Goal: Task Accomplishment & Management: Complete application form

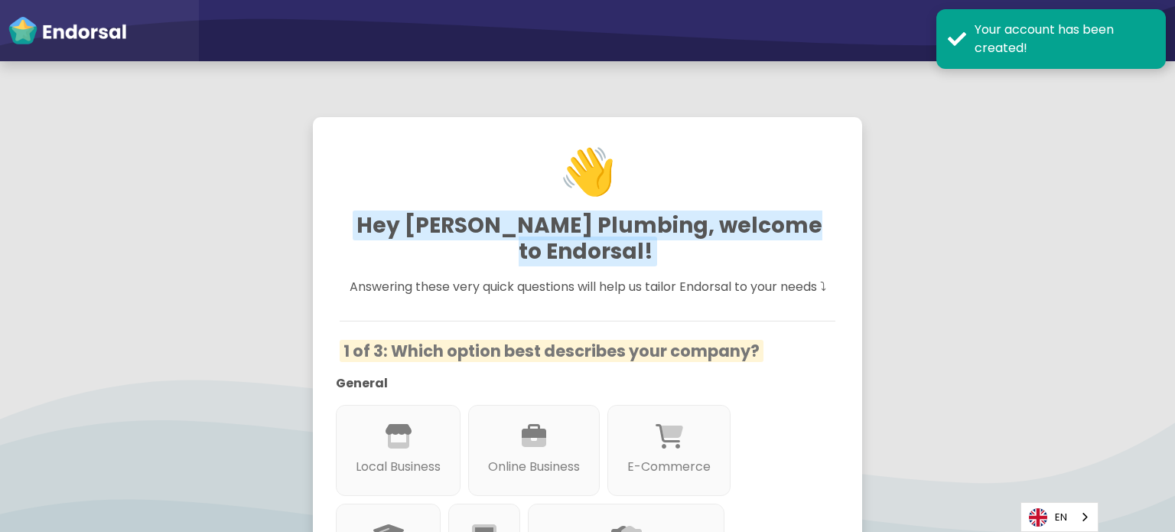
scroll to position [153, 0]
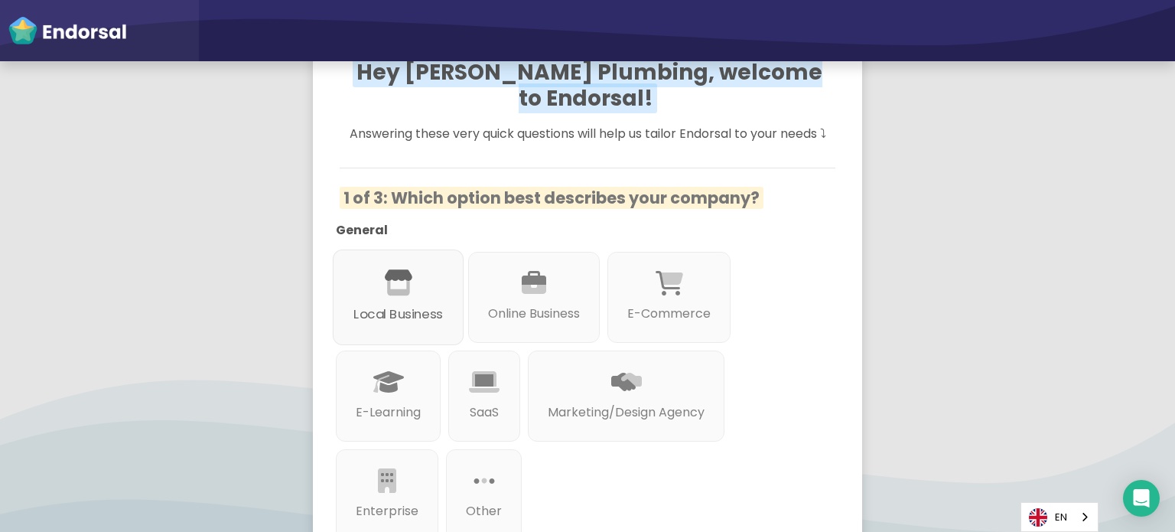
click at [400, 313] on p "Local Business" at bounding box center [397, 314] width 89 height 19
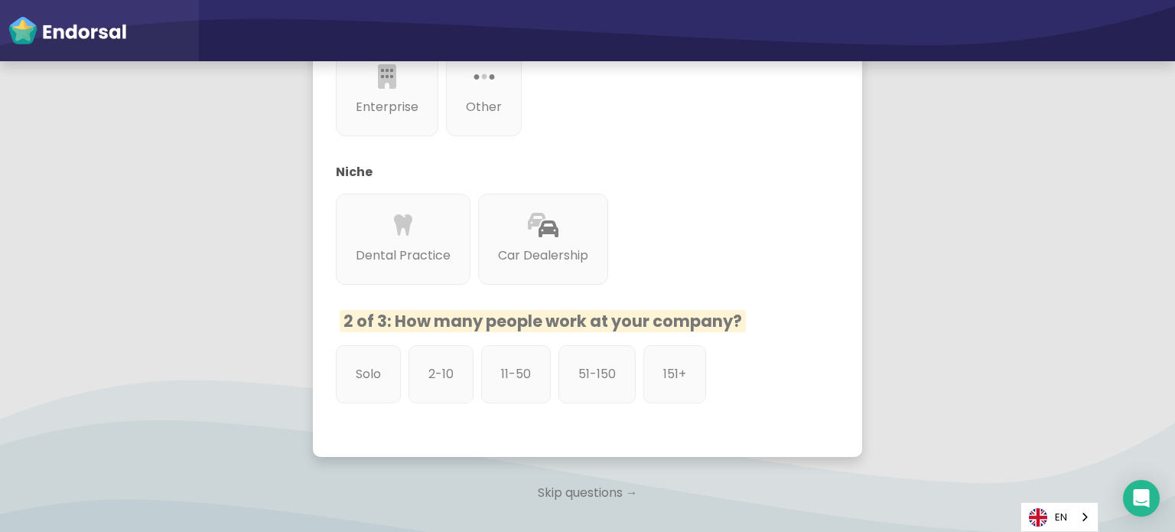
scroll to position [661, 0]
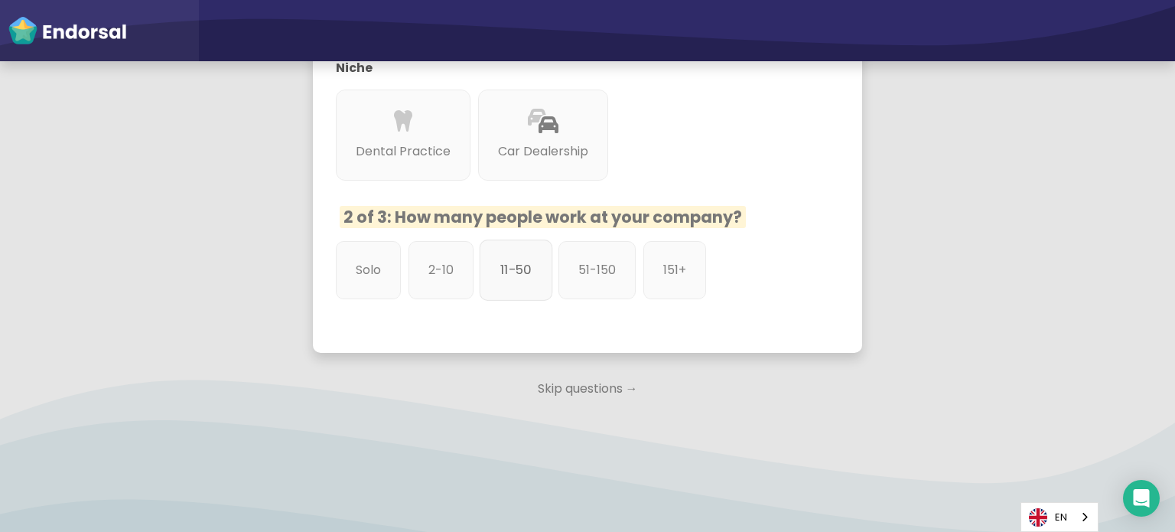
click at [526, 279] on p "11-50" at bounding box center [515, 269] width 31 height 19
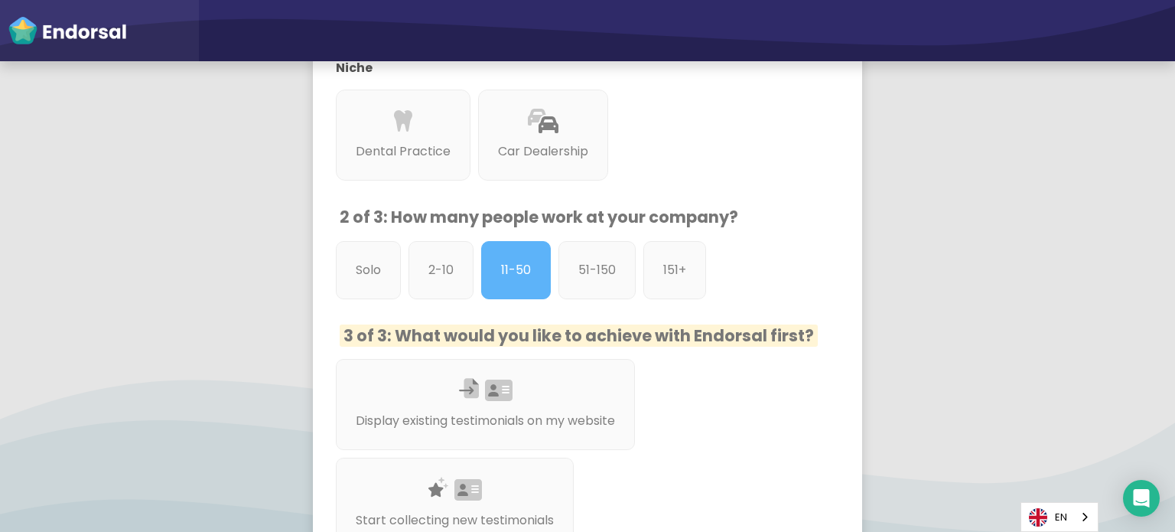
scroll to position [890, 0]
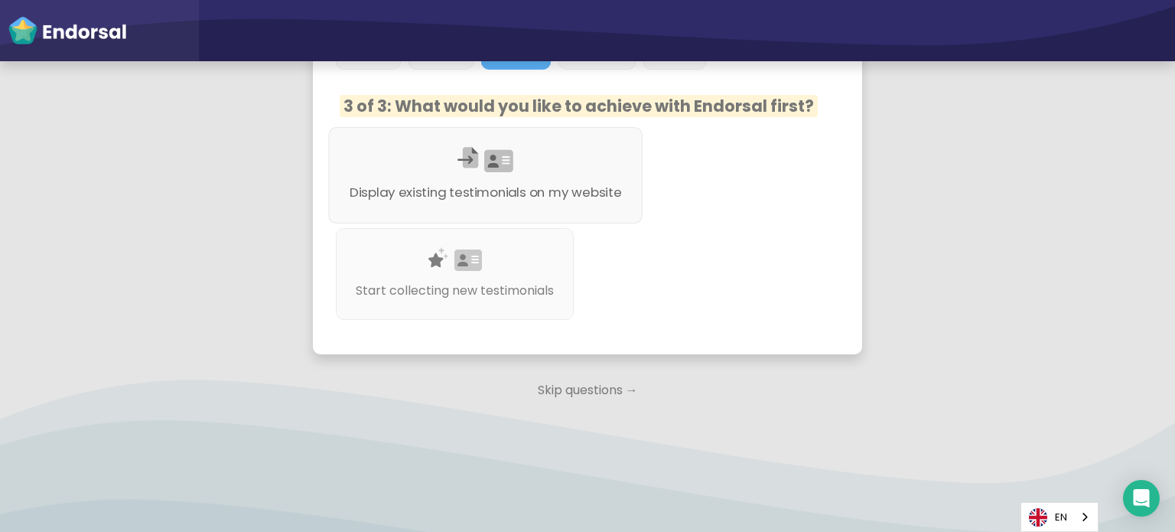
click at [563, 186] on p "Display existing testimonials on my website" at bounding box center [485, 192] width 272 height 19
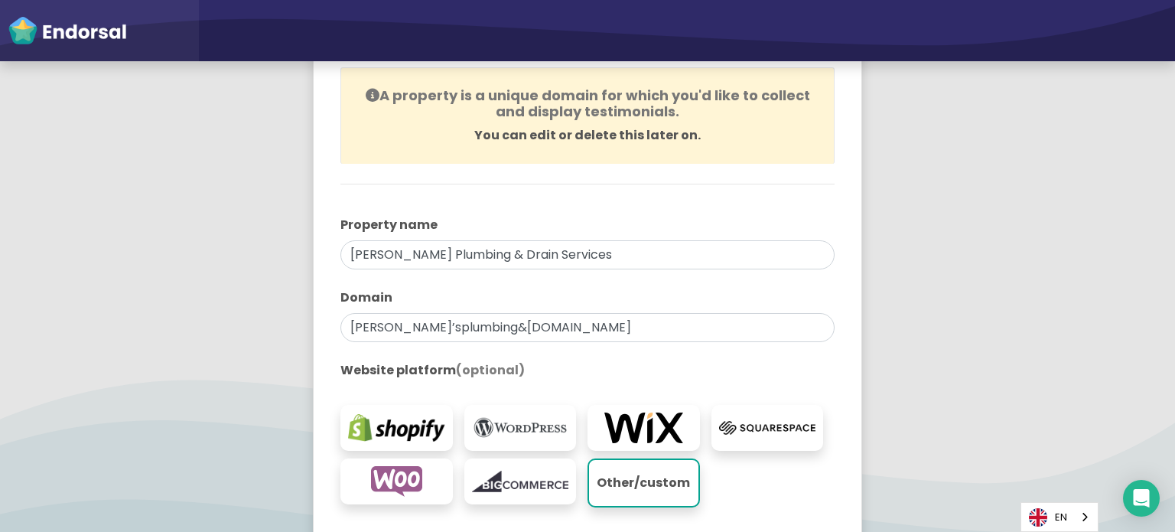
scroll to position [375, 0]
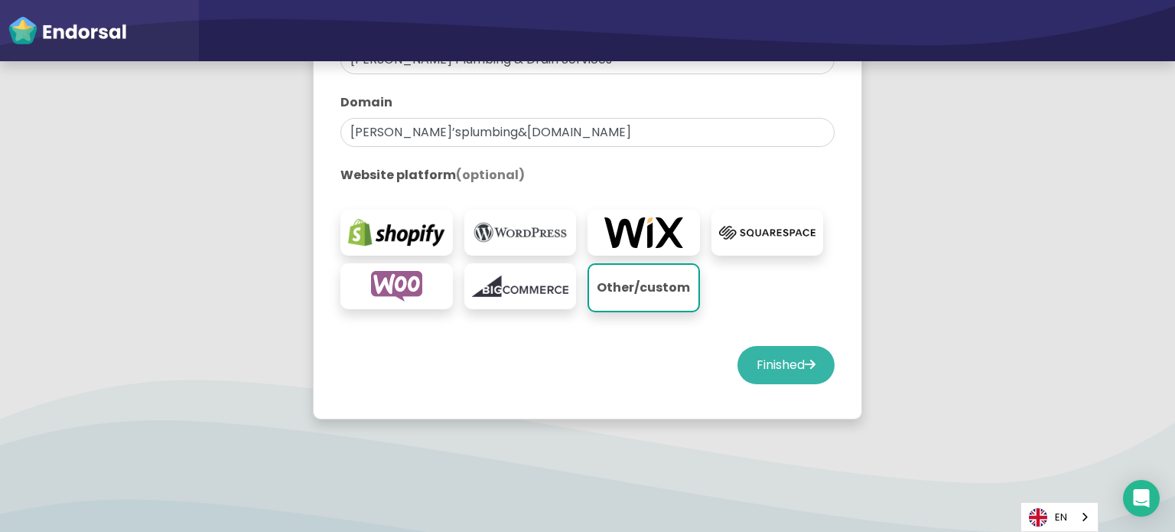
click at [774, 371] on button "Finished" at bounding box center [785, 365] width 97 height 38
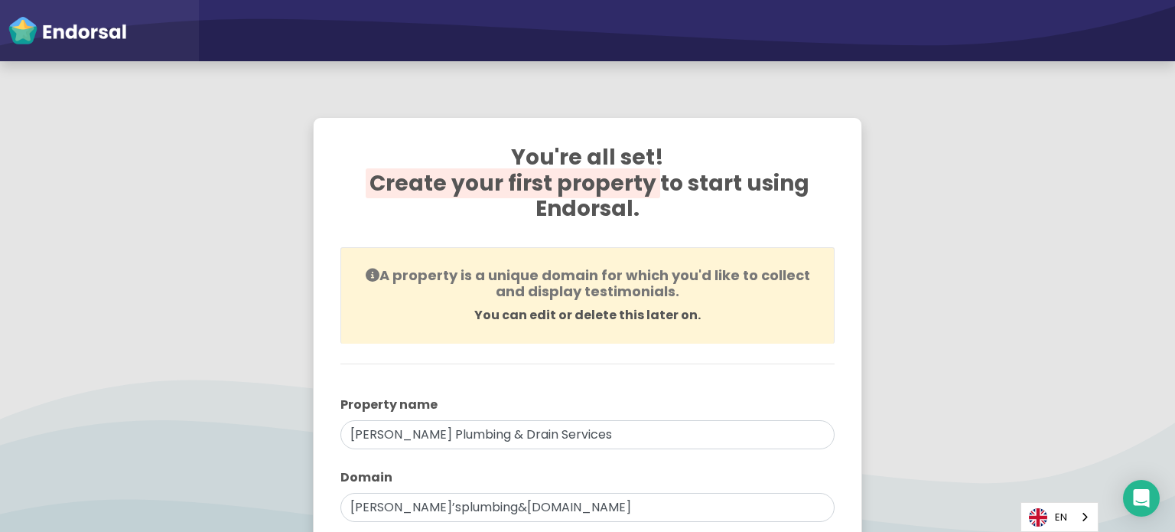
scroll to position [2674, 0]
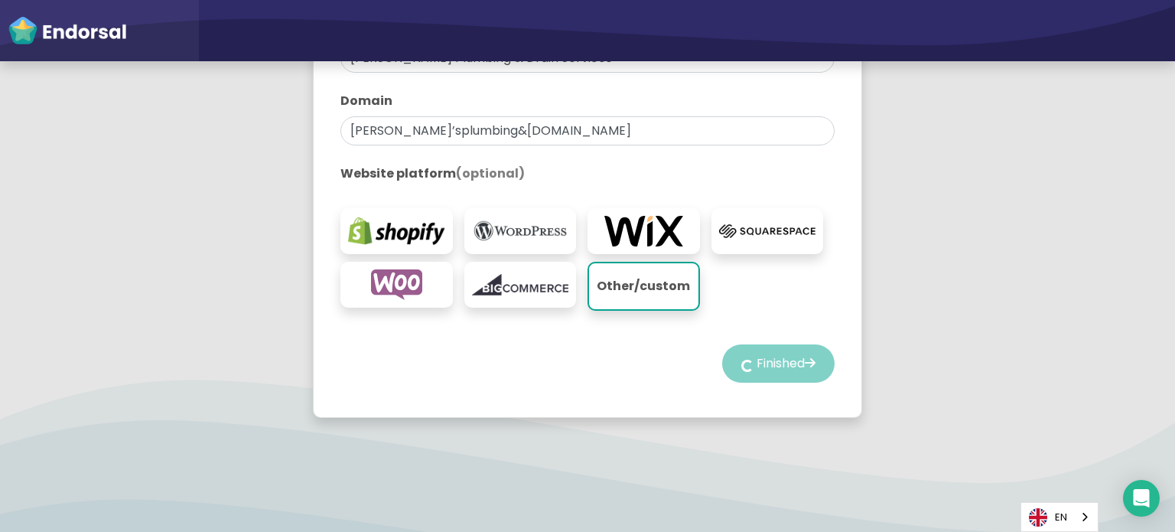
select select "14"
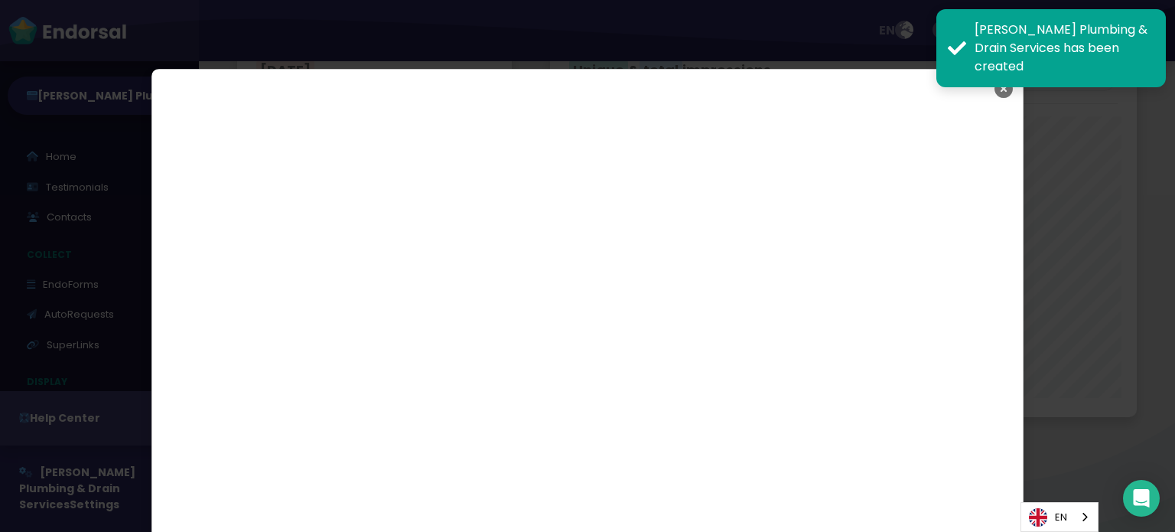
scroll to position [2631, 0]
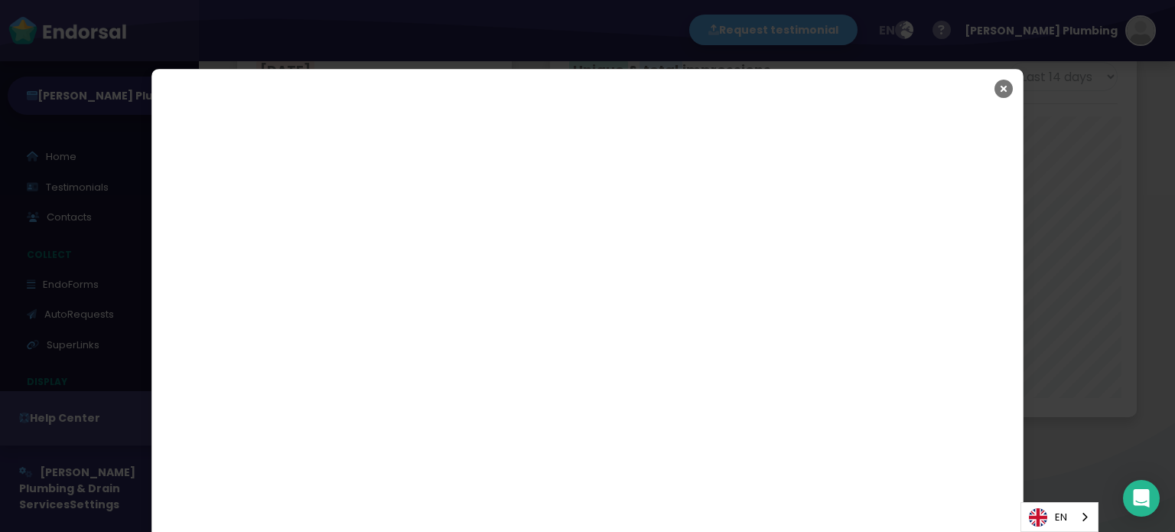
click at [994, 98] on icon "Close" at bounding box center [1003, 89] width 18 height 38
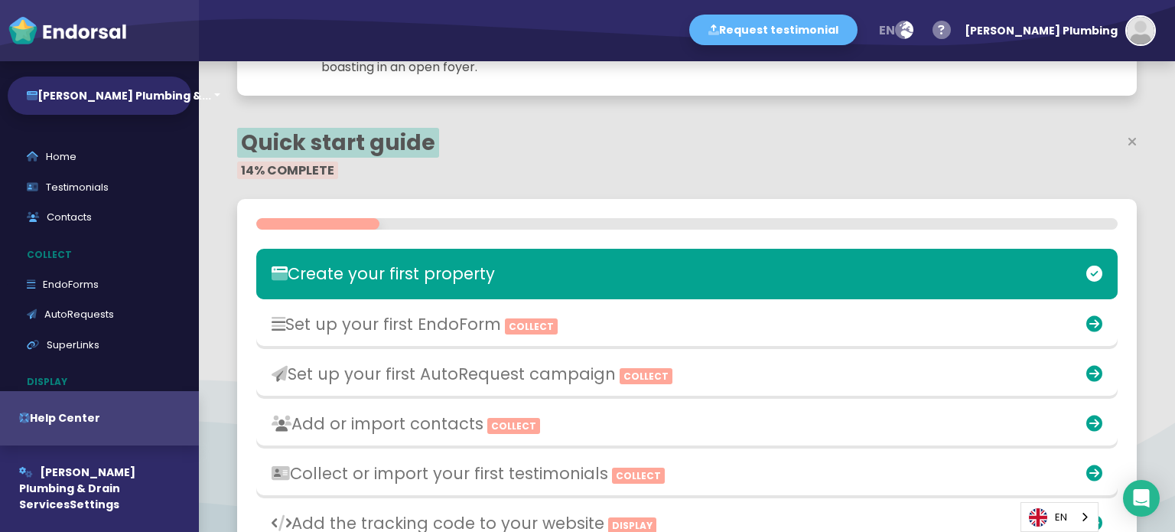
scroll to position [229, 0]
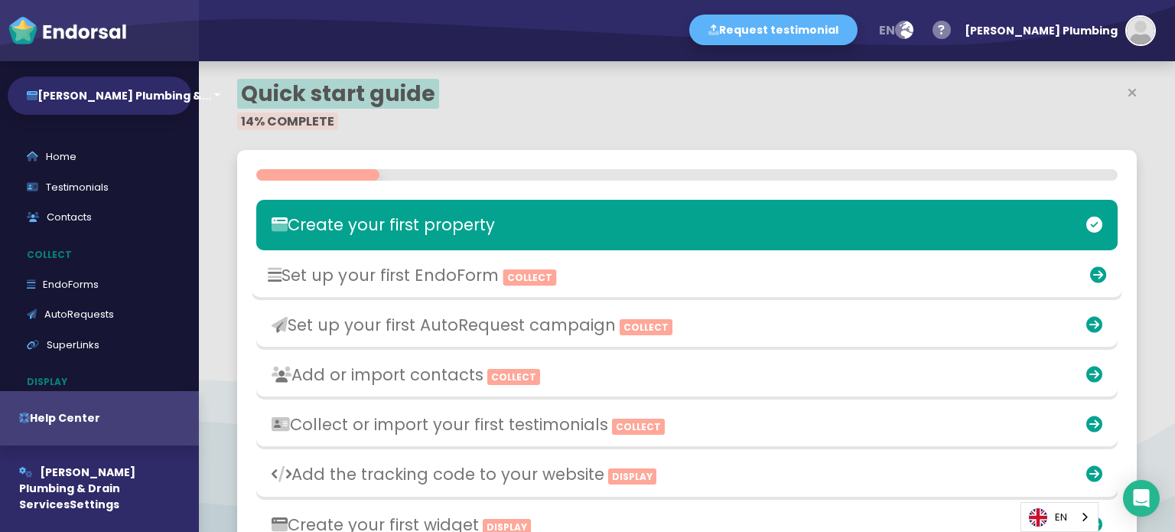
click at [916, 259] on div at bounding box center [971, 274] width 284 height 35
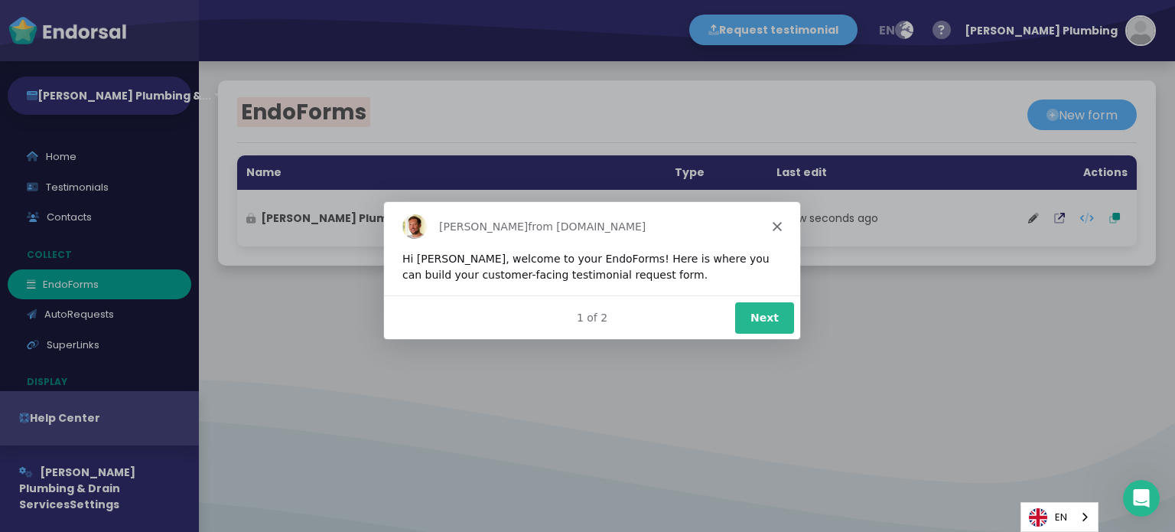
click at [777, 224] on polygon "Close" at bounding box center [776, 224] width 9 height 9
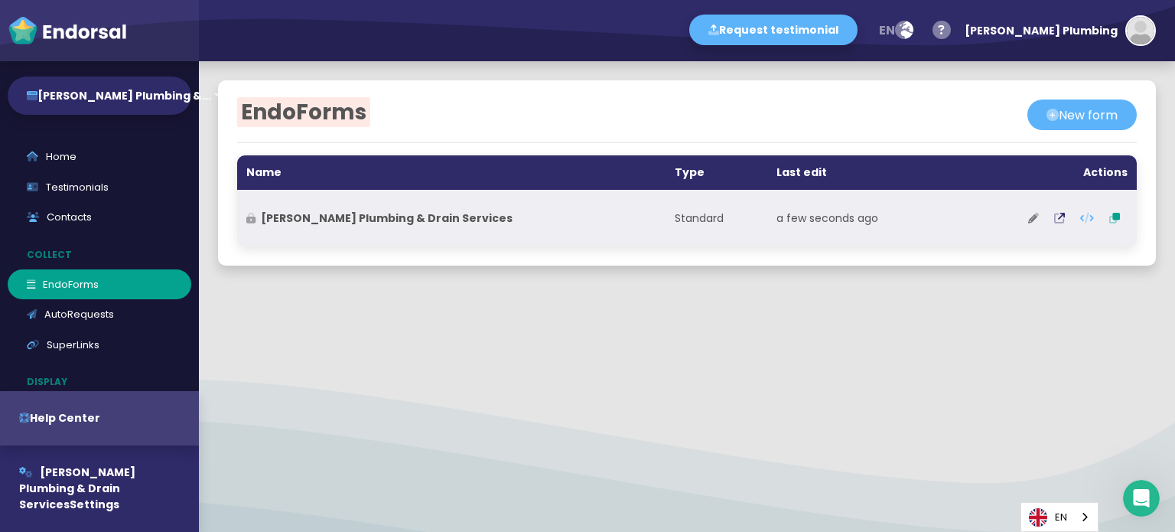
click at [1025, 225] on button at bounding box center [1033, 218] width 26 height 38
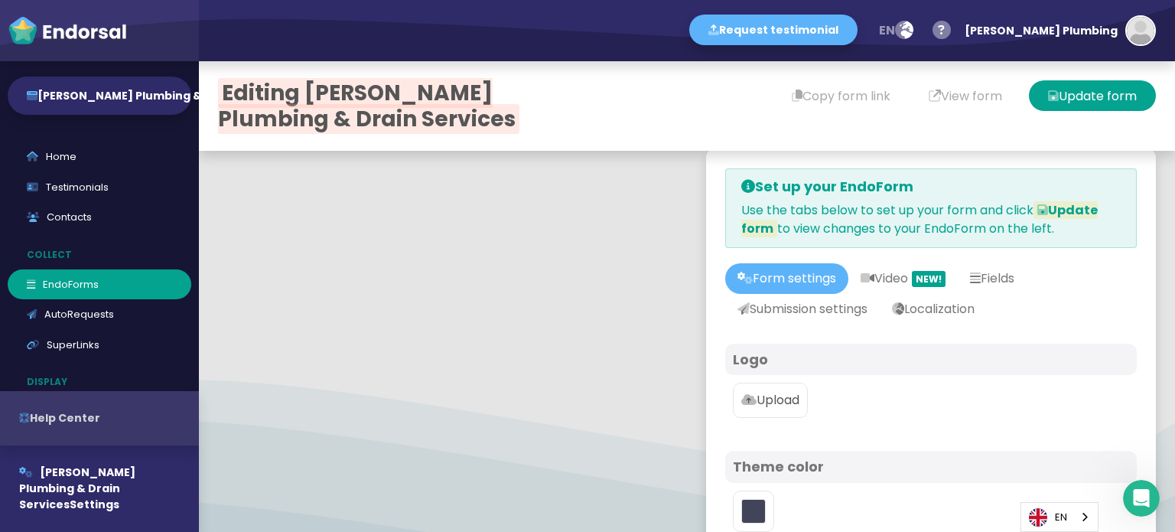
type input "#5DB3F9"
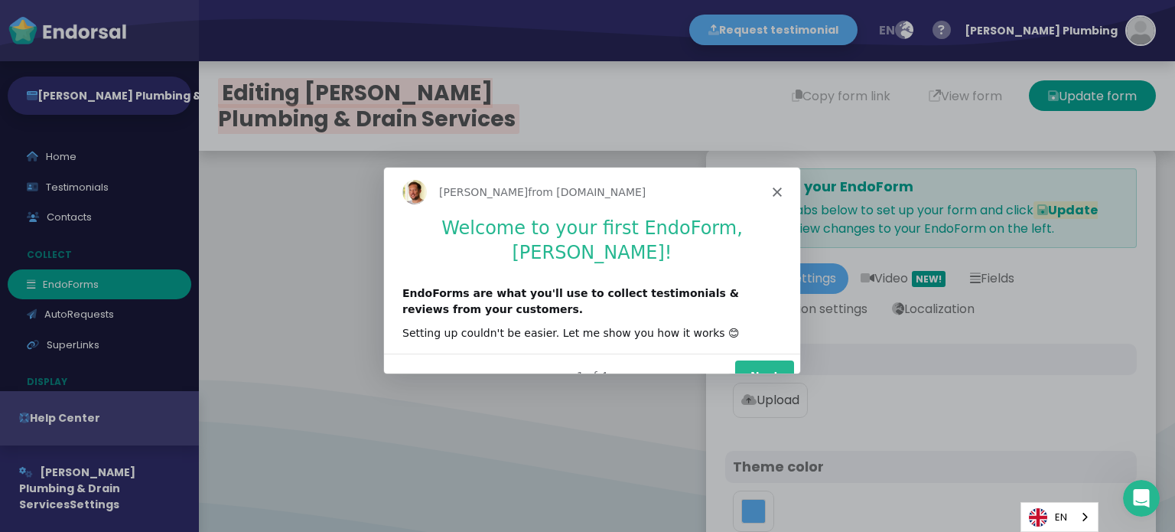
click at [782, 187] on div "[PERSON_NAME] from [DOMAIN_NAME]" at bounding box center [591, 191] width 416 height 49
click at [767, 191] on div "[PERSON_NAME] from [DOMAIN_NAME]" at bounding box center [591, 191] width 416 height 49
click at [775, 196] on div "[PERSON_NAME] from [DOMAIN_NAME]" at bounding box center [591, 191] width 416 height 49
click at [769, 192] on div "[PERSON_NAME] from [DOMAIN_NAME]" at bounding box center [591, 191] width 416 height 49
click at [776, 194] on icon "Close" at bounding box center [776, 191] width 9 height 9
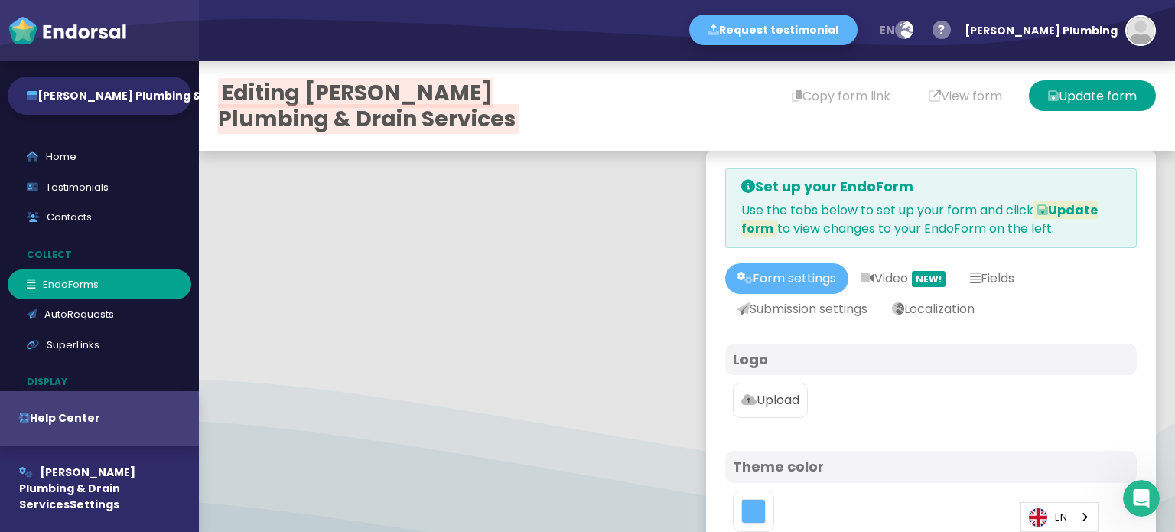
click at [779, 410] on label "Upload" at bounding box center [770, 399] width 75 height 35
click at [0, 0] on input "Upload" at bounding box center [0, 0] width 0 height 0
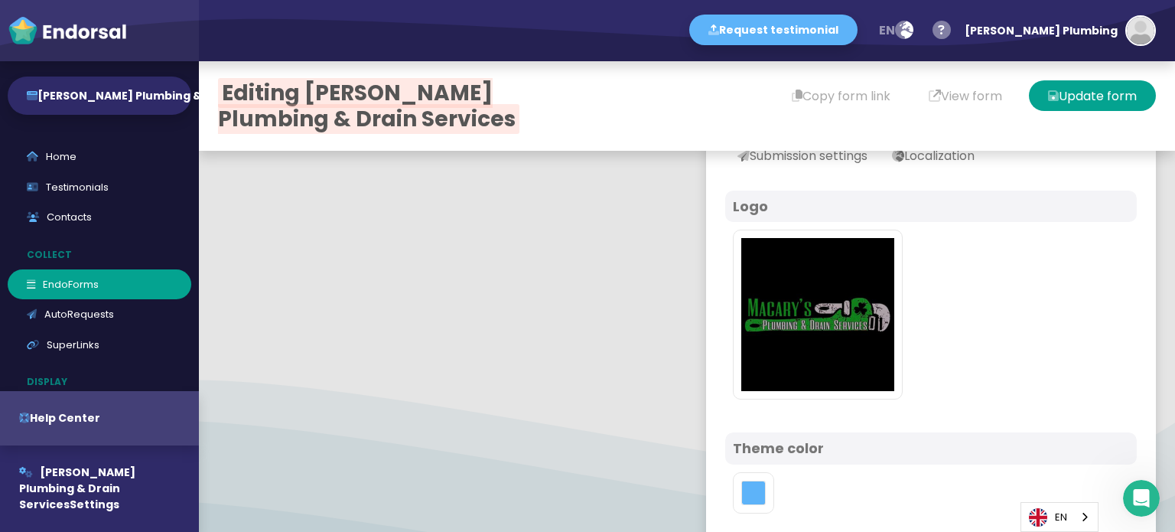
scroll to position [459, 0]
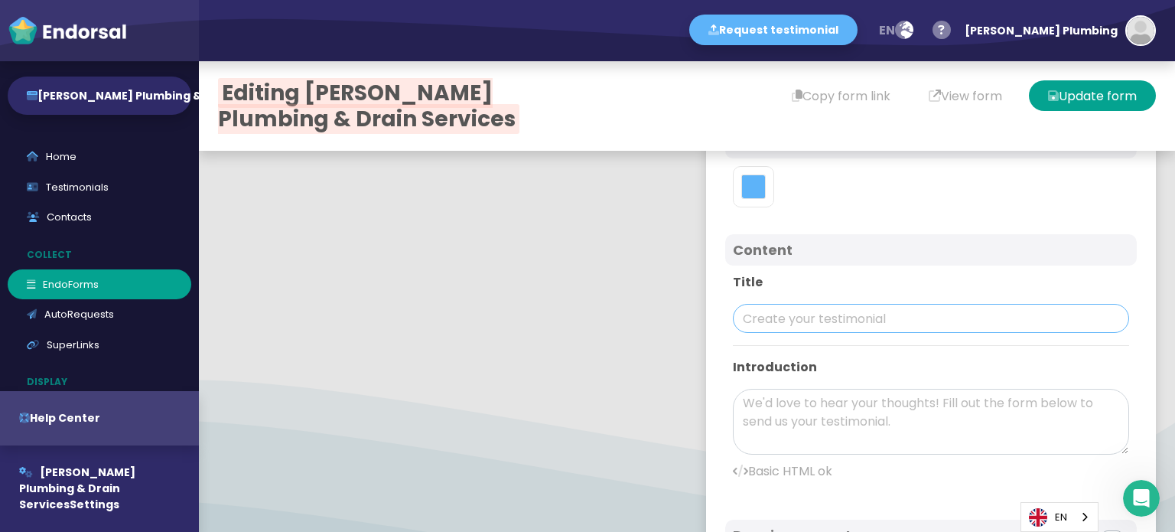
click at [753, 327] on input "text" at bounding box center [931, 318] width 396 height 29
paste input "[PERSON_NAME] Plumbing & Drain Services"
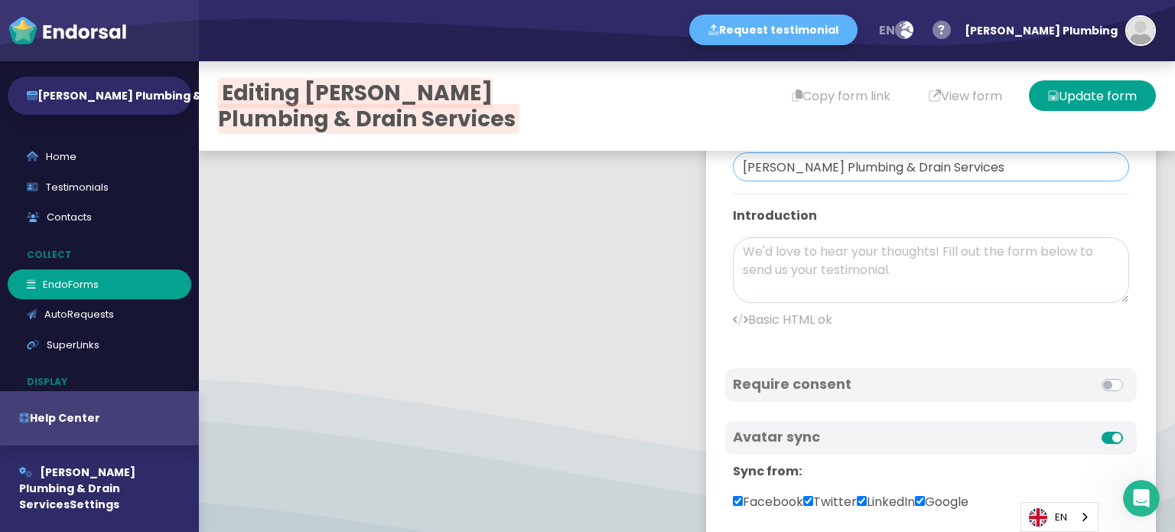
scroll to position [612, 0]
type input "[PERSON_NAME] Plumbing & Drain Services"
click at [808, 281] on textarea at bounding box center [931, 269] width 396 height 66
paste textarea "[PERSON_NAME] Plumbing & Drain Services serves [US_STATE] residents and busines…"
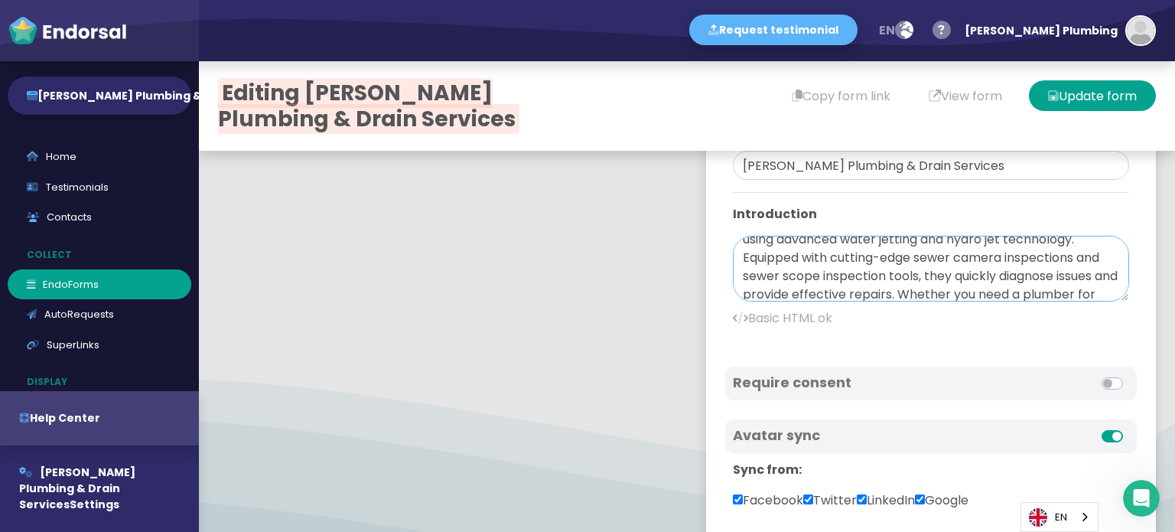
scroll to position [257, 0]
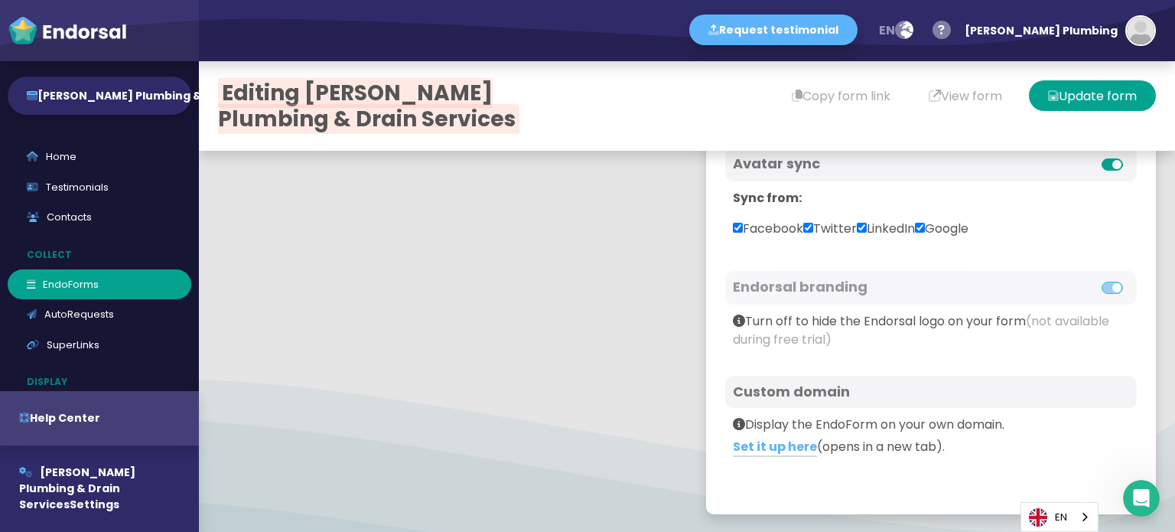
drag, startPoint x: 964, startPoint y: 287, endPoint x: 882, endPoint y: 194, distance: 123.5
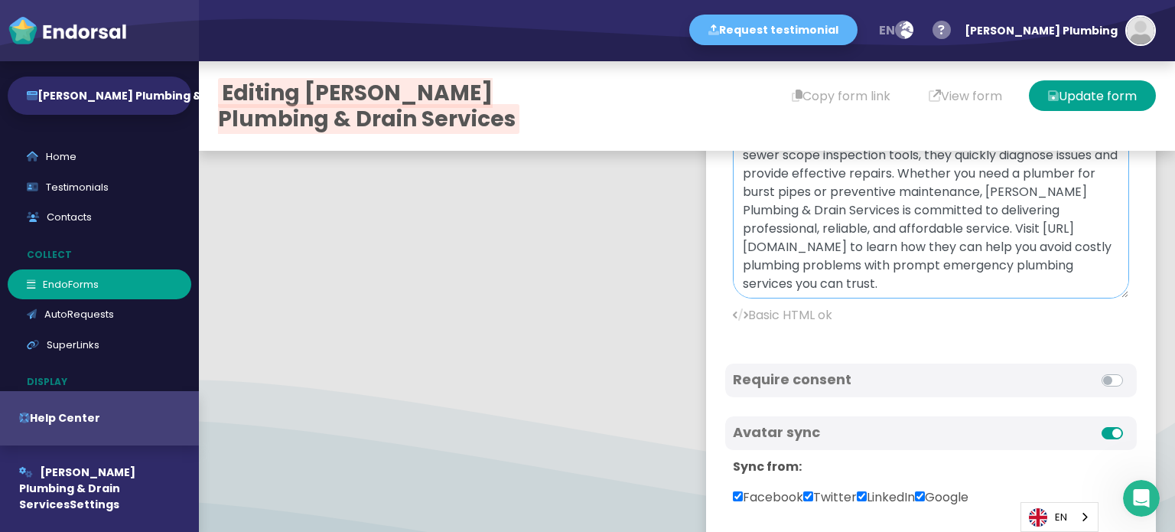
scroll to position [89, 0]
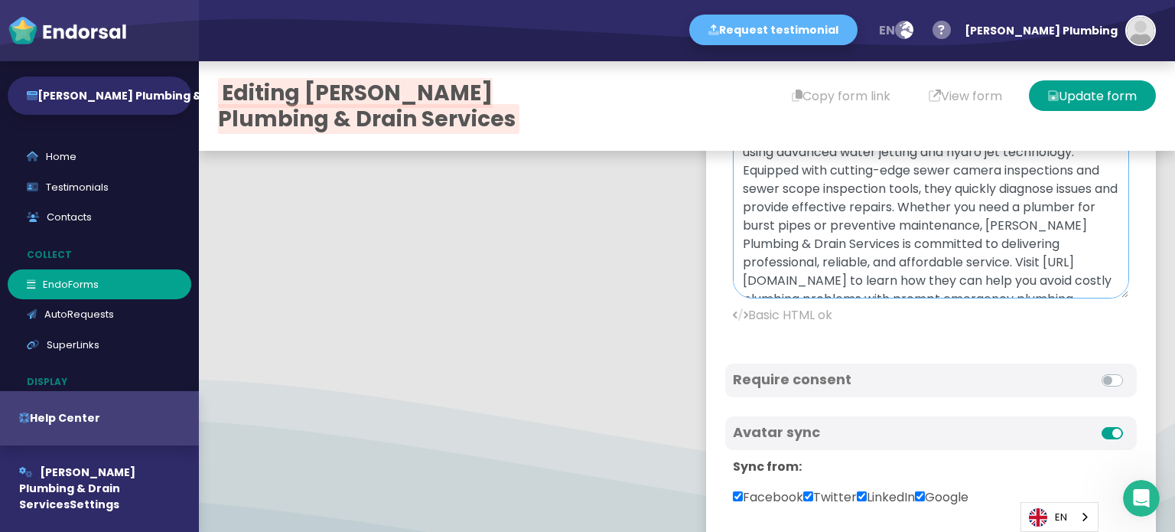
drag, startPoint x: 1098, startPoint y: 175, endPoint x: 1117, endPoint y: 343, distance: 168.5
click at [1117, 343] on div "Set up your EndoForm Use the tabs below to set up your form and click Update fo…" at bounding box center [931, 101] width 450 height 1364
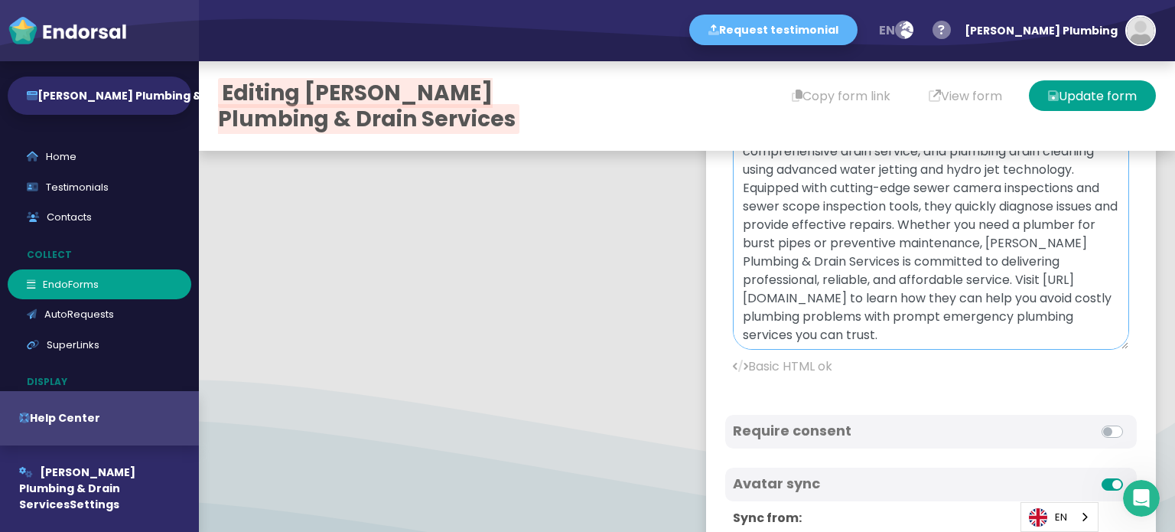
click at [1006, 339] on textarea "[PERSON_NAME] Plumbing & Drain Services serves [US_STATE] residents and busines…" at bounding box center [931, 233] width 396 height 232
drag, startPoint x: 968, startPoint y: 342, endPoint x: 877, endPoint y: 288, distance: 105.6
click at [877, 288] on textarea "[PERSON_NAME] Plumbing & Drain Services serves [US_STATE] residents and busines…" at bounding box center [931, 233] width 396 height 232
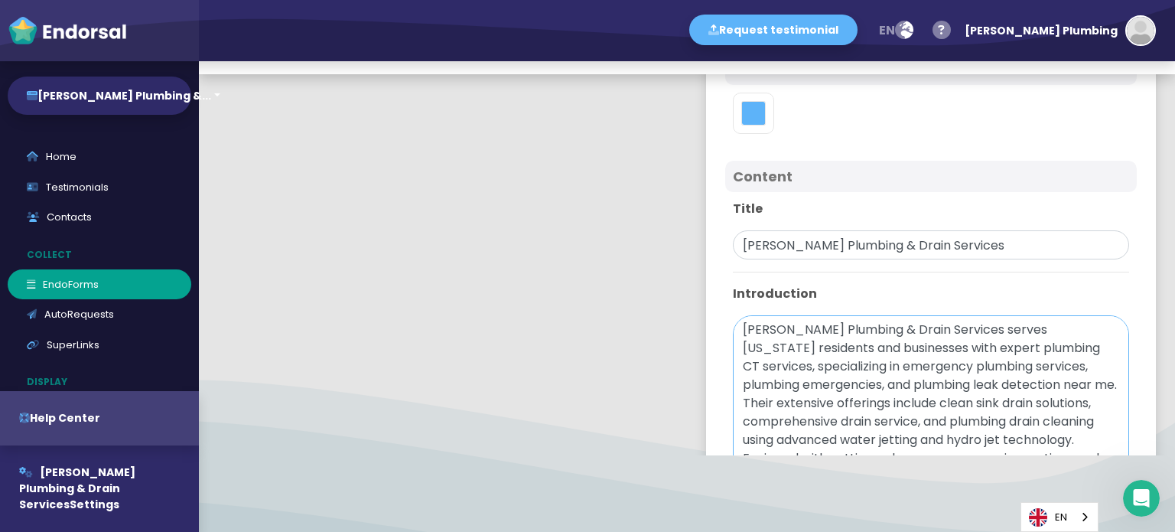
scroll to position [535, 0]
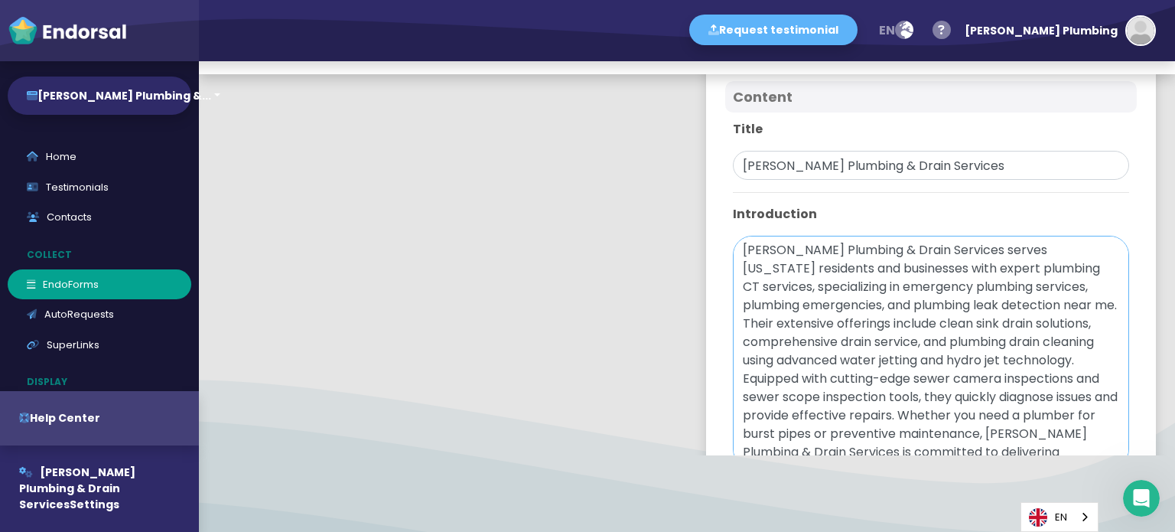
drag, startPoint x: 893, startPoint y: 333, endPoint x: 942, endPoint y: 327, distance: 49.3
click at [942, 327] on textarea "[PERSON_NAME] Plumbing & Drain Services serves [US_STATE] residents and busines…" at bounding box center [931, 352] width 396 height 232
click at [905, 343] on textarea "[PERSON_NAME] Plumbing & Drain Services serves [US_STATE] residents and busines…" at bounding box center [931, 352] width 396 height 232
click at [895, 339] on textarea "[PERSON_NAME] Plumbing & Drain Services serves [US_STATE] residents and busines…" at bounding box center [931, 352] width 396 height 232
click at [894, 337] on textarea "[PERSON_NAME] Plumbing & Drain Services serves [US_STATE] residents and busines…" at bounding box center [931, 352] width 396 height 232
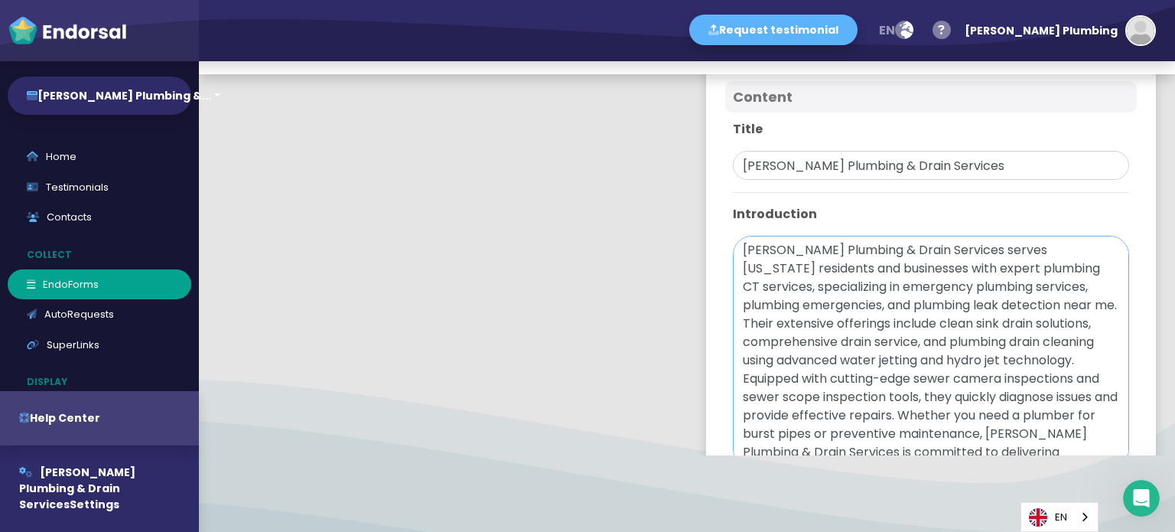
click at [893, 337] on textarea "[PERSON_NAME] Plumbing & Drain Services serves [US_STATE] residents and busines…" at bounding box center [931, 352] width 396 height 232
click at [892, 339] on textarea "[PERSON_NAME] Plumbing & Drain Services serves [US_STATE] residents and busines…" at bounding box center [931, 352] width 396 height 232
paste textarea "[URL][DOMAIN_NAME]"
click at [832, 381] on textarea "[PERSON_NAME] Plumbing & Drain Services serves [US_STATE] residents and busines…" at bounding box center [931, 352] width 396 height 232
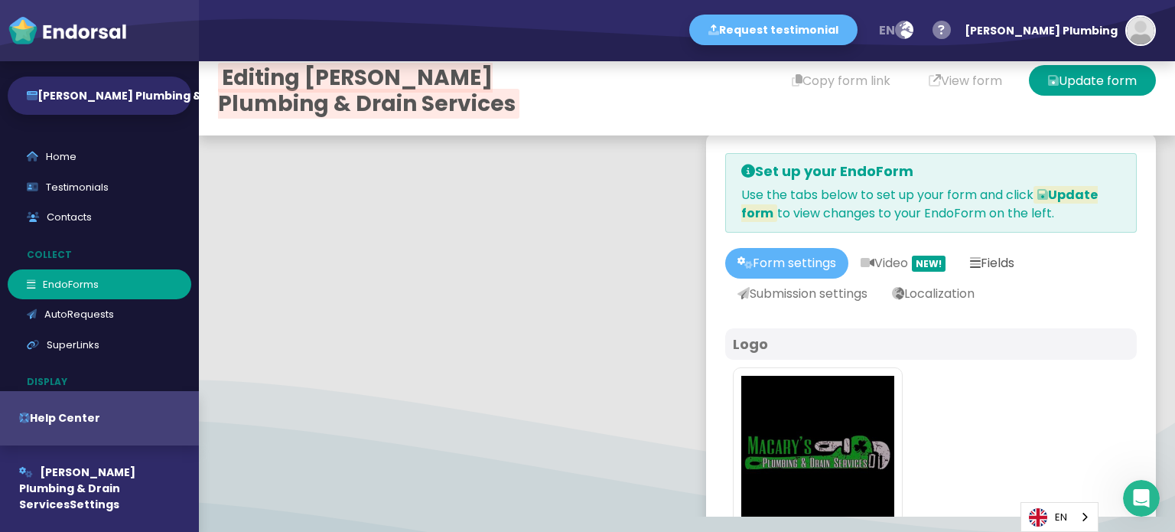
scroll to position [0, 0]
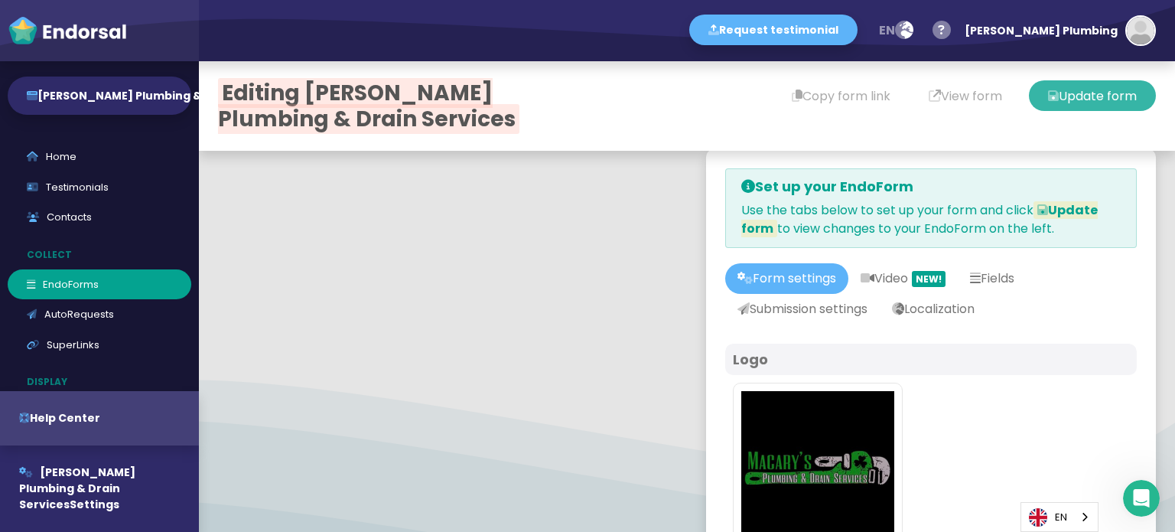
type textarea "[PERSON_NAME] Plumbing & Drain Services serves [US_STATE] residents and busines…"
click at [1116, 96] on button "Update form" at bounding box center [1092, 95] width 127 height 31
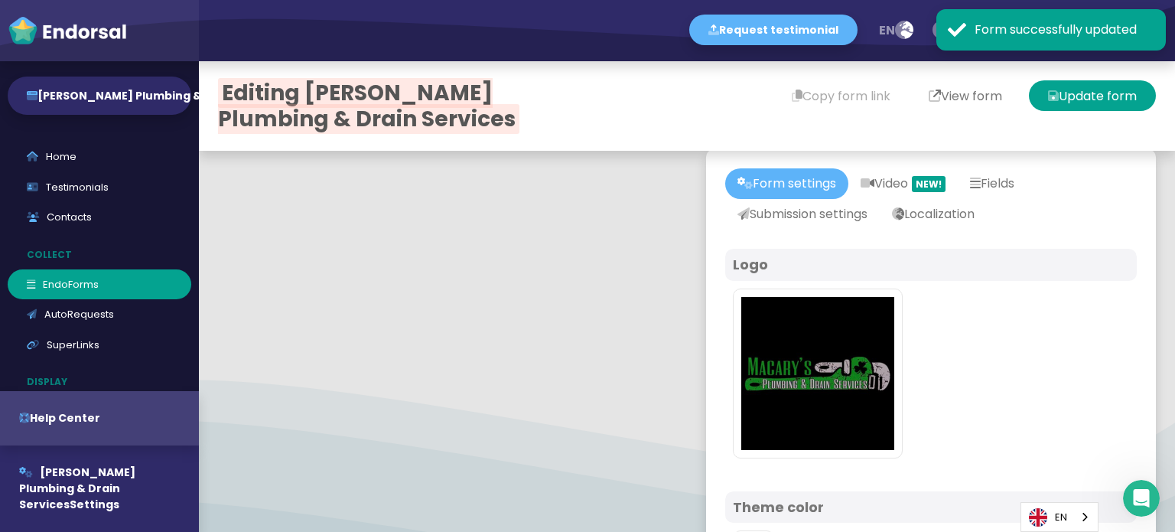
click at [944, 98] on button "View form" at bounding box center [965, 95] width 112 height 31
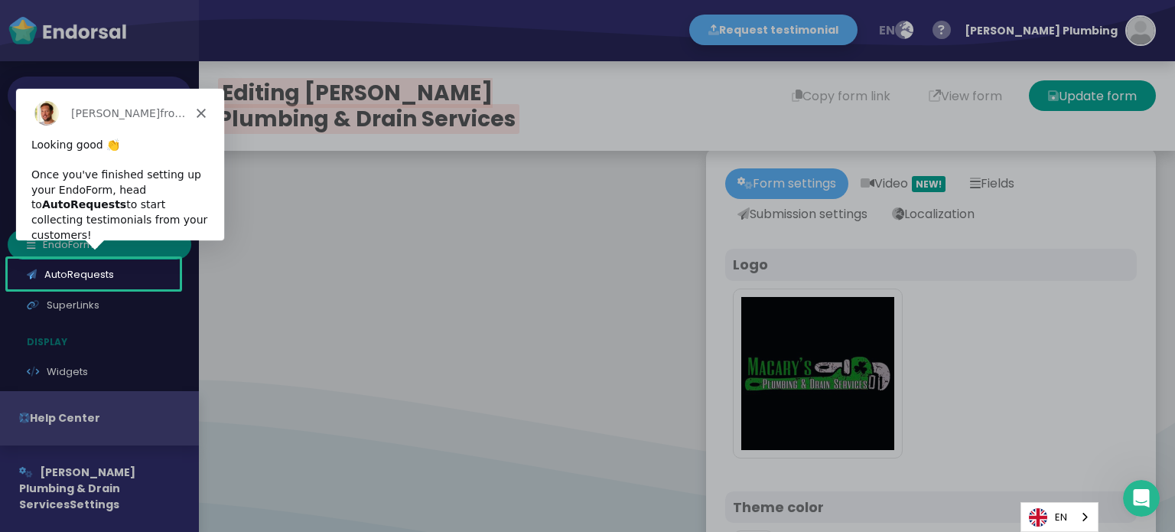
click at [1000, 256] on div "Product tour overlay" at bounding box center [587, 266] width 1175 height 532
click at [197, 109] on polygon "Close" at bounding box center [200, 112] width 9 height 9
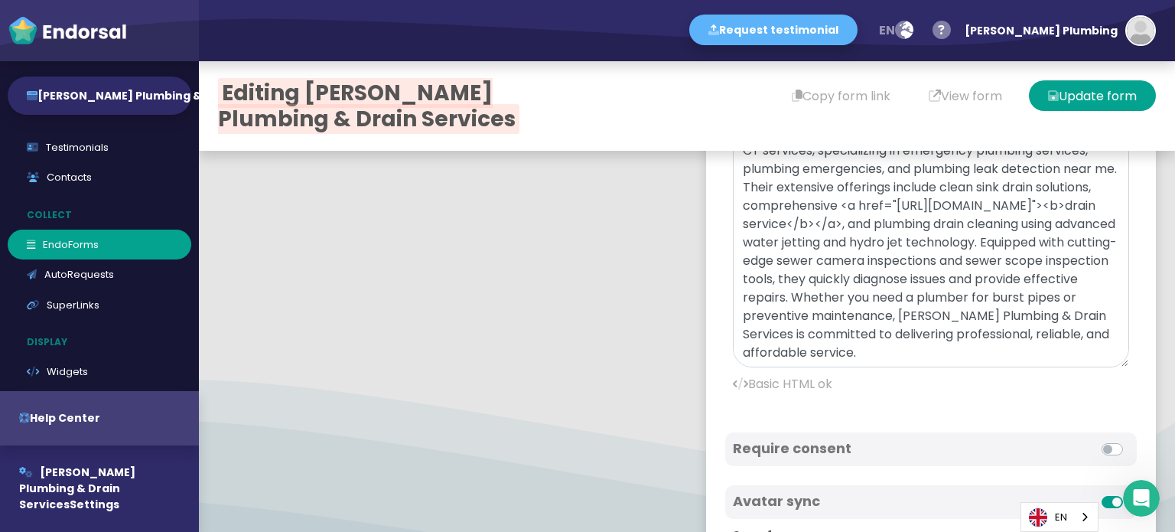
scroll to position [956, 0]
